Goal: Check status: Check status

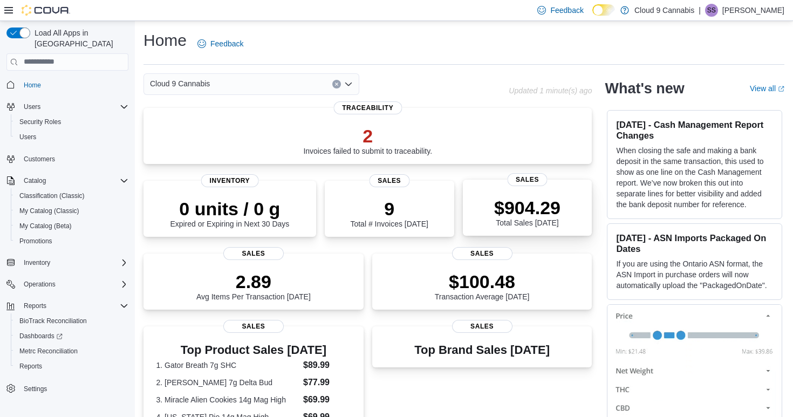
click at [539, 215] on p "$904.29" at bounding box center [527, 208] width 66 height 22
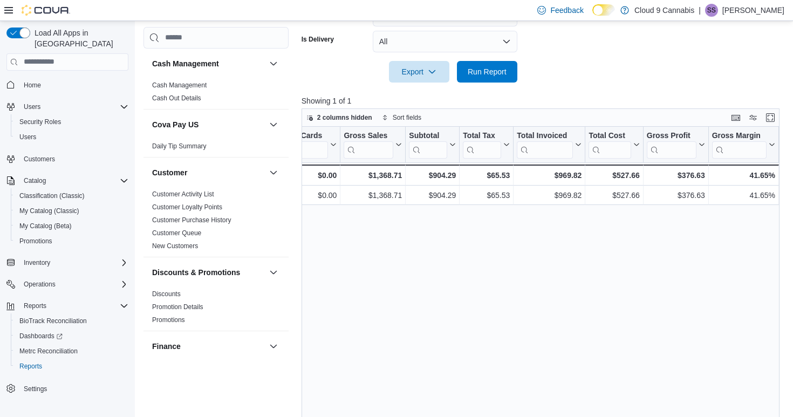
scroll to position [0, 292]
